Goal: Information Seeking & Learning: Find specific fact

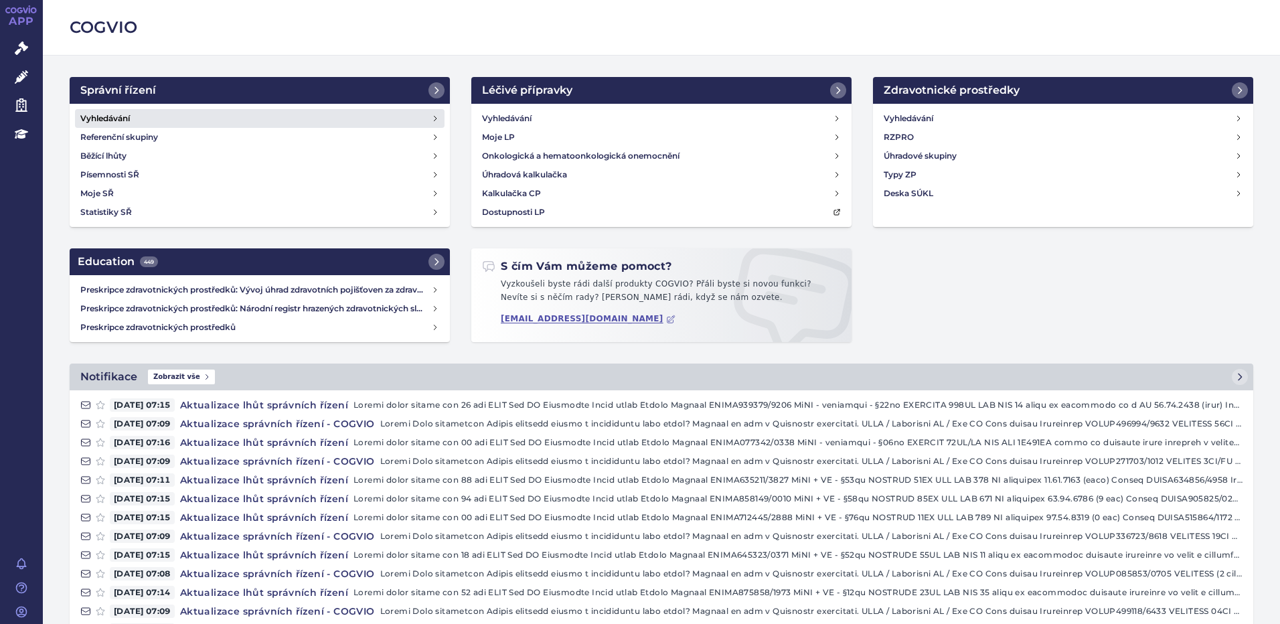
click at [150, 122] on link "Vyhledávání" at bounding box center [260, 118] width 370 height 19
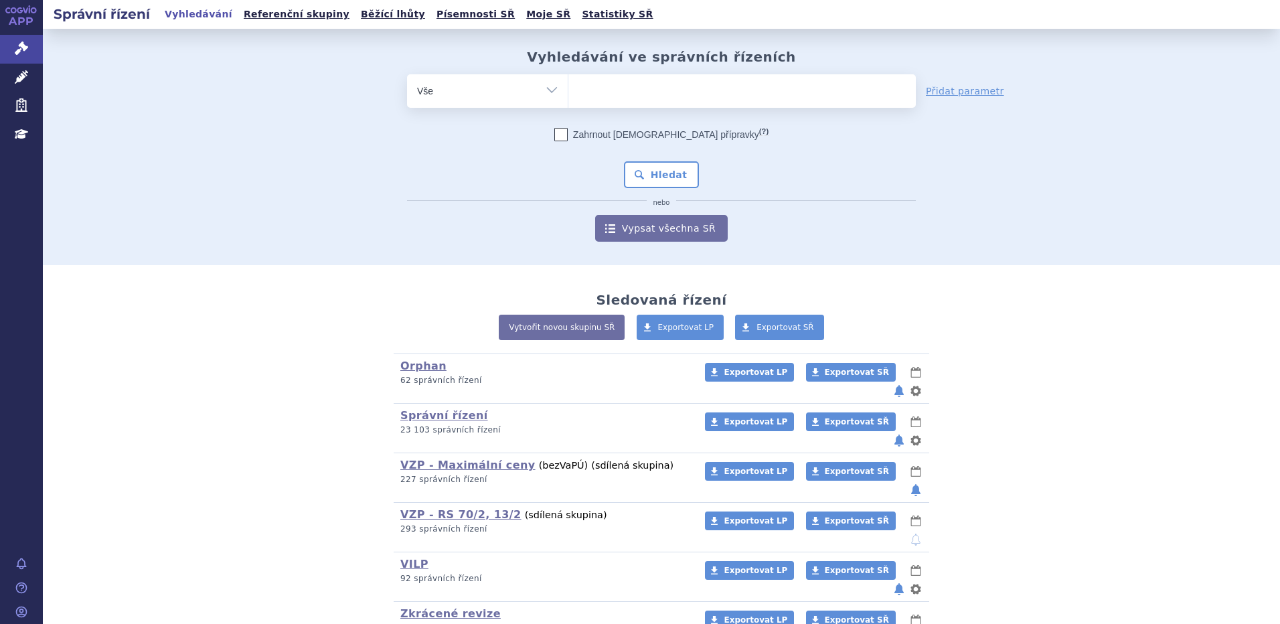
click at [737, 86] on ul at bounding box center [743, 88] width 348 height 28
click at [569, 86] on select at bounding box center [568, 90] width 1 height 33
type input "mo"
type input "moun"
type input "mounj"
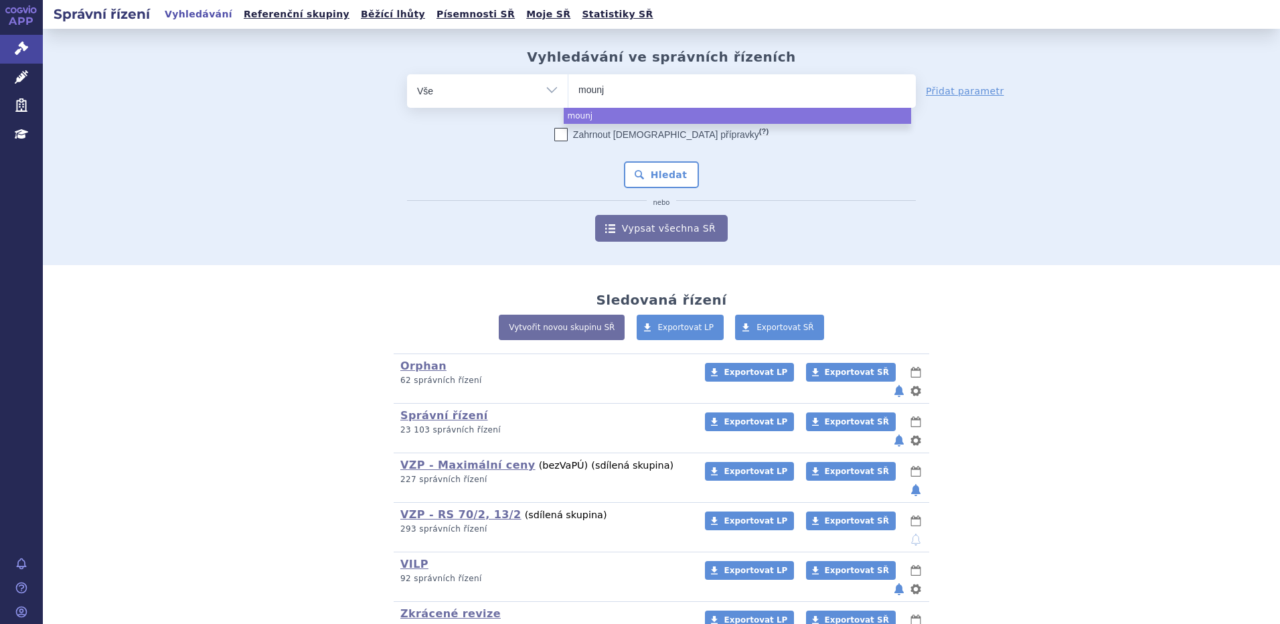
type input "mounja"
type input "mounjaro"
select select "mounjaro"
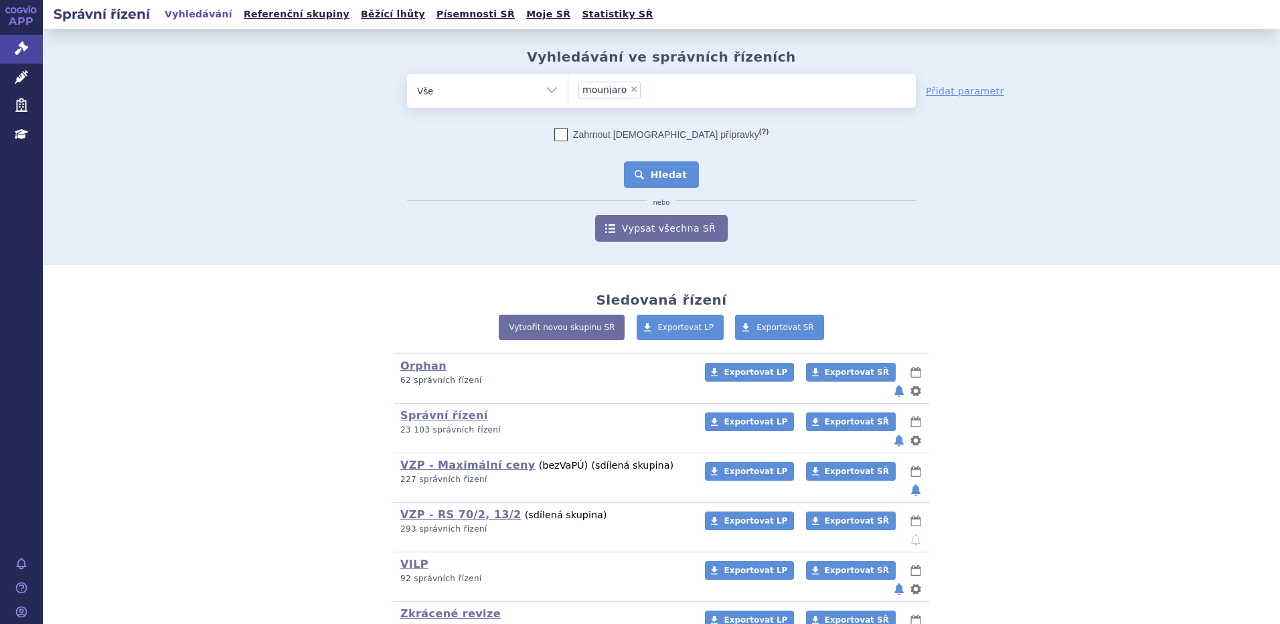
click at [658, 167] on button "Hledat" at bounding box center [662, 174] width 76 height 27
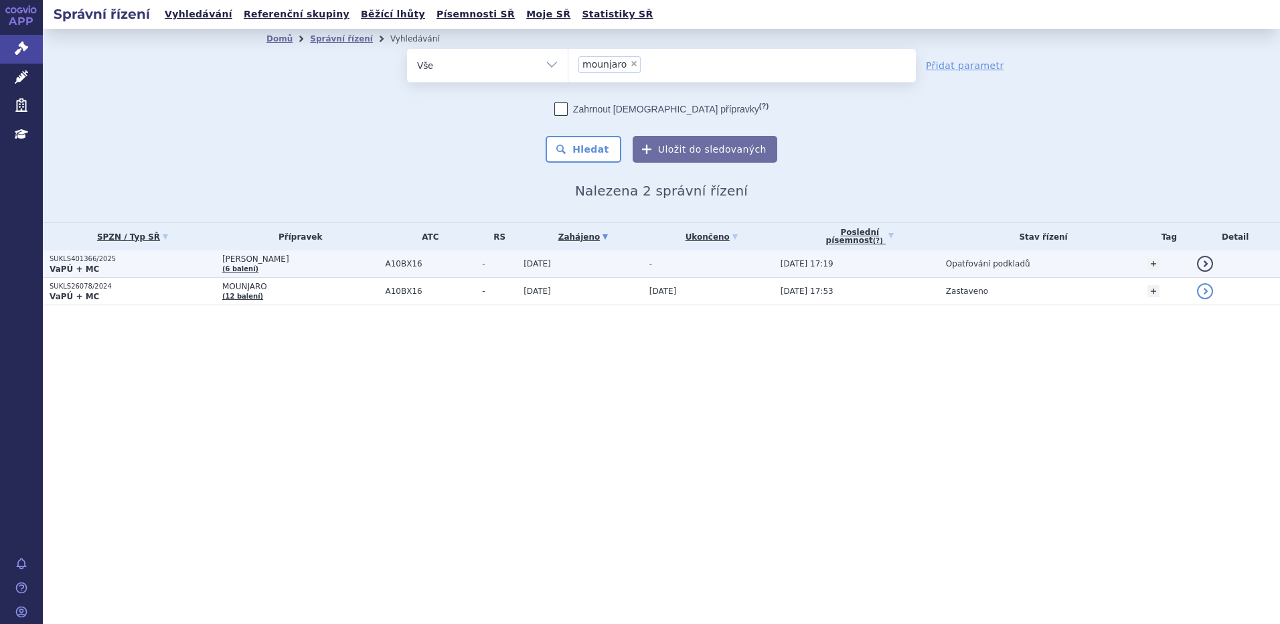
click at [95, 261] on p "SUKLS401366/2025" at bounding box center [133, 258] width 166 height 9
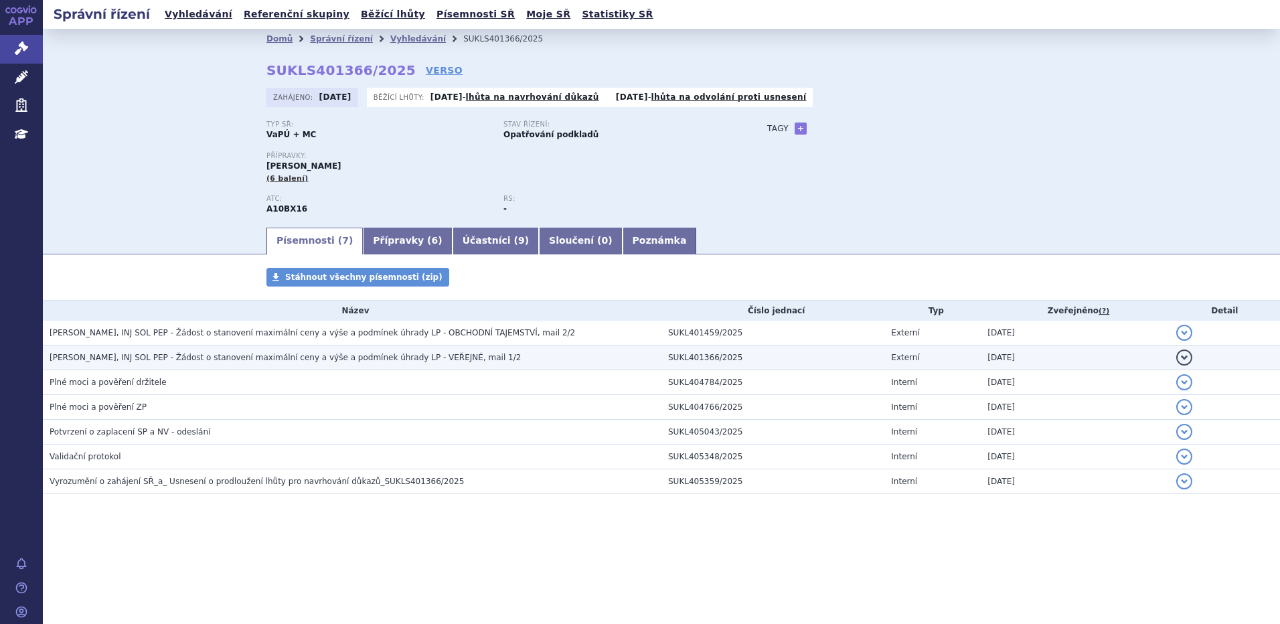
click at [210, 360] on span "MOUNJARO KWIKPEN, INJ SOL PEP - Žádost o stanovení maximální ceny a výše a podm…" at bounding box center [285, 357] width 471 height 9
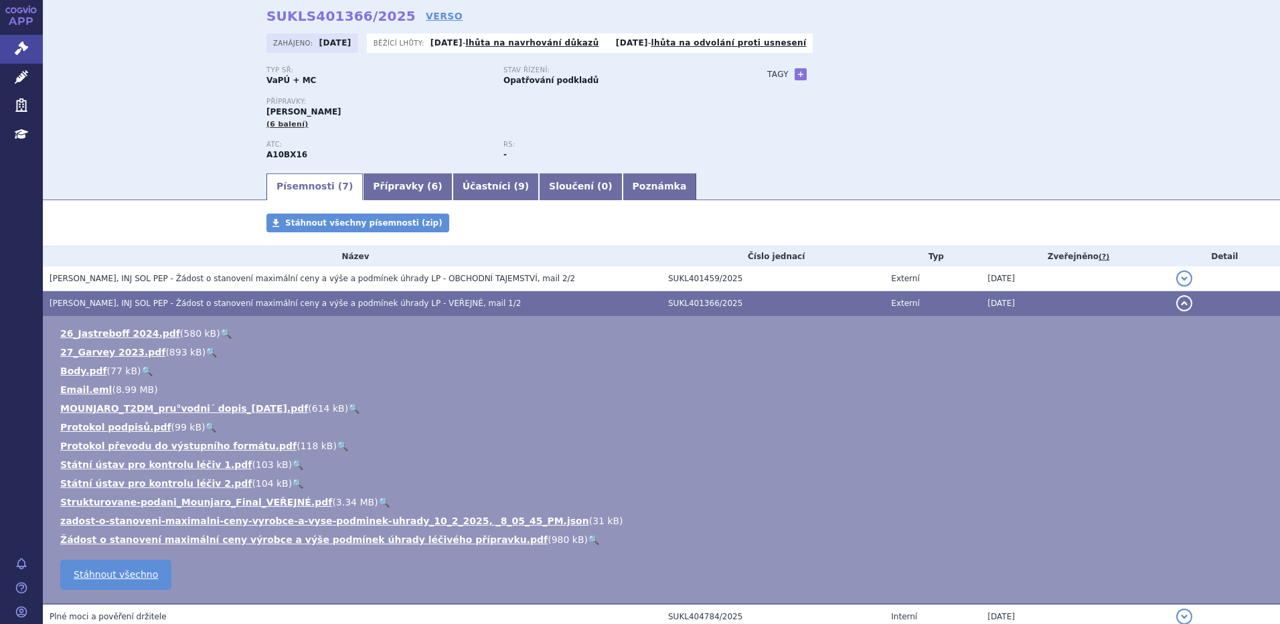
scroll to position [55, 0]
click at [378, 499] on link "🔍" at bounding box center [383, 501] width 11 height 11
